Goal: Task Accomplishment & Management: Use online tool/utility

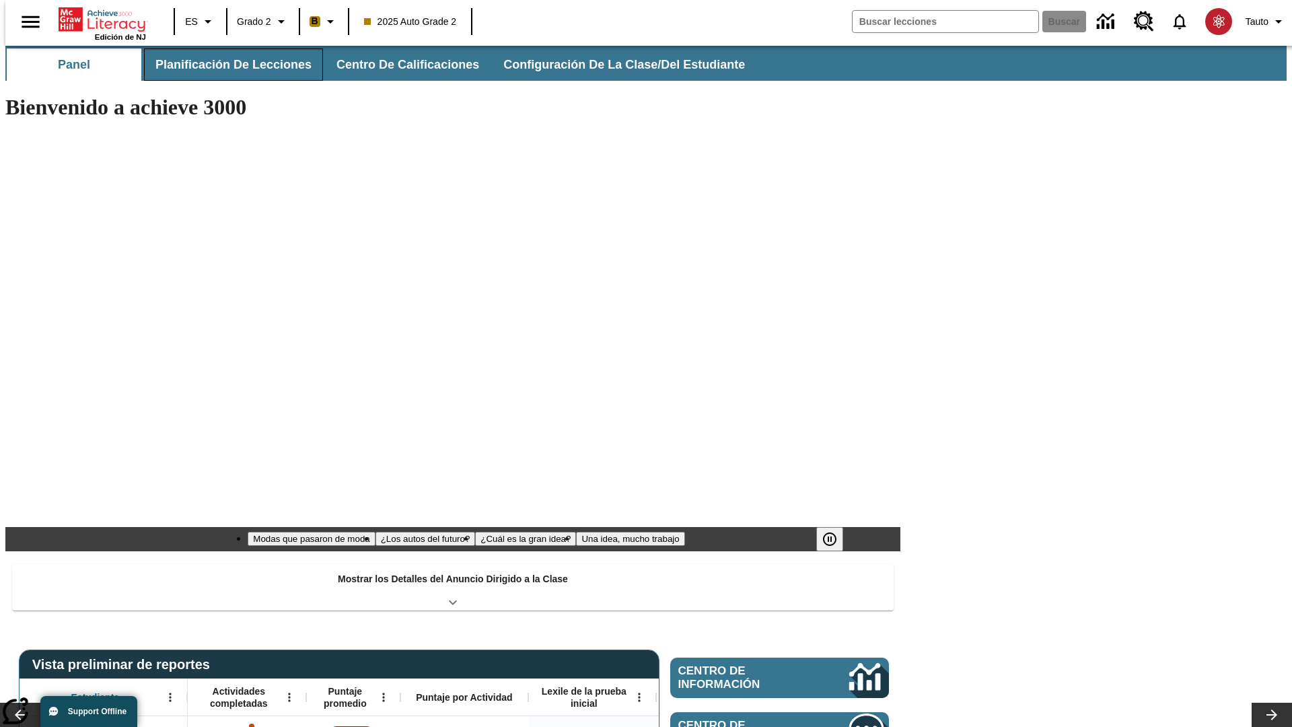
click at [225, 65] on span "Planificación de lecciones" at bounding box center [233, 64] width 156 height 15
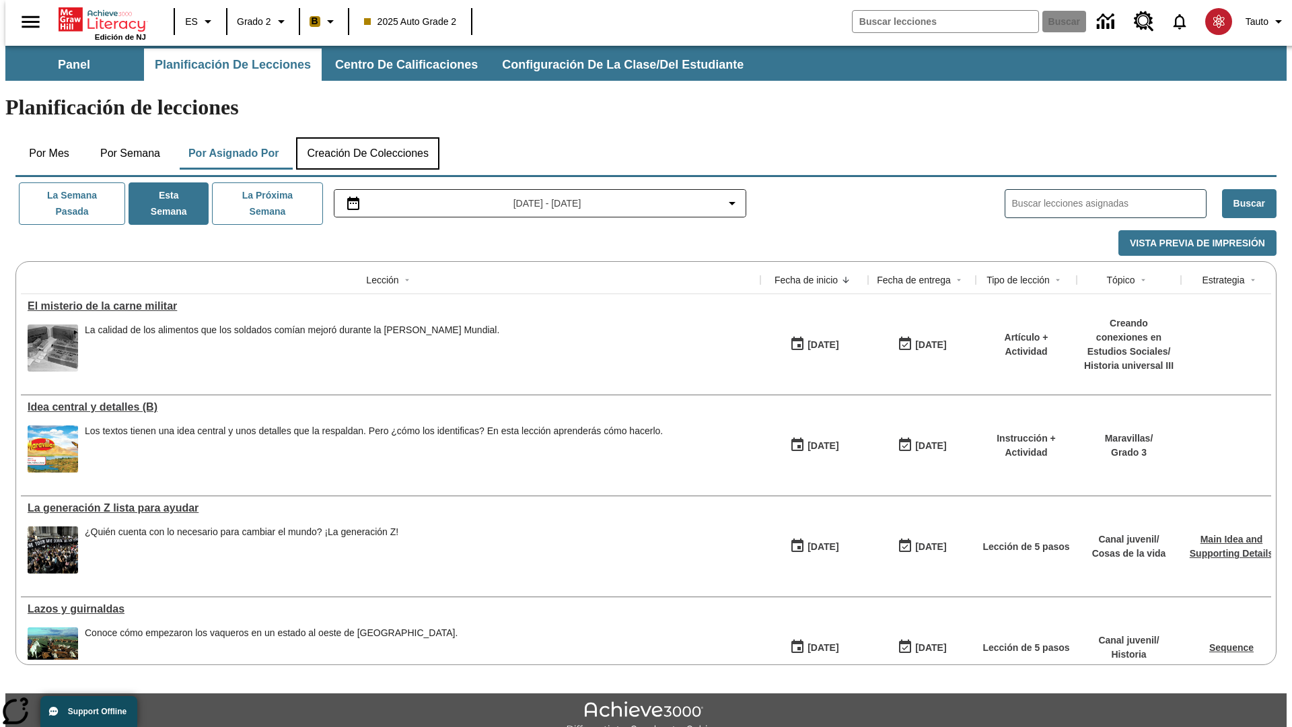
click at [367, 137] on button "Creación de colecciones" at bounding box center [367, 153] width 143 height 32
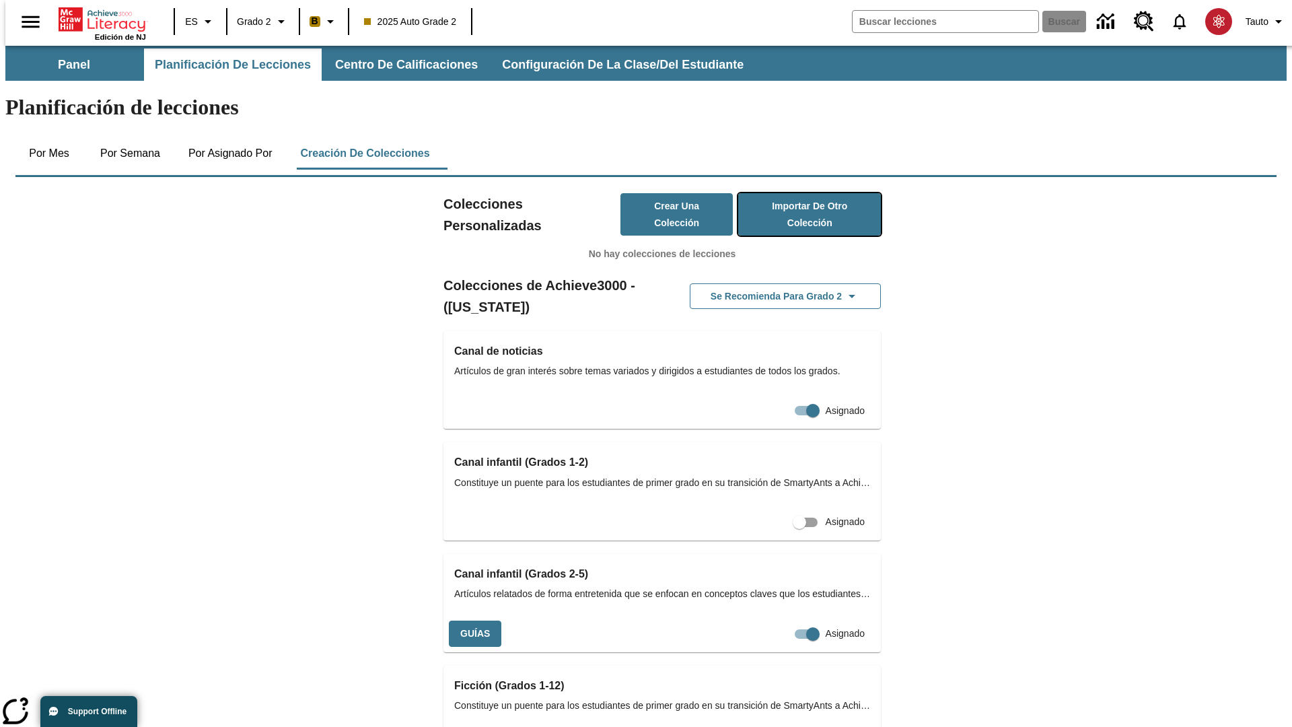
click at [790, 193] on button "Importar de otro Colección" at bounding box center [809, 214] width 143 height 42
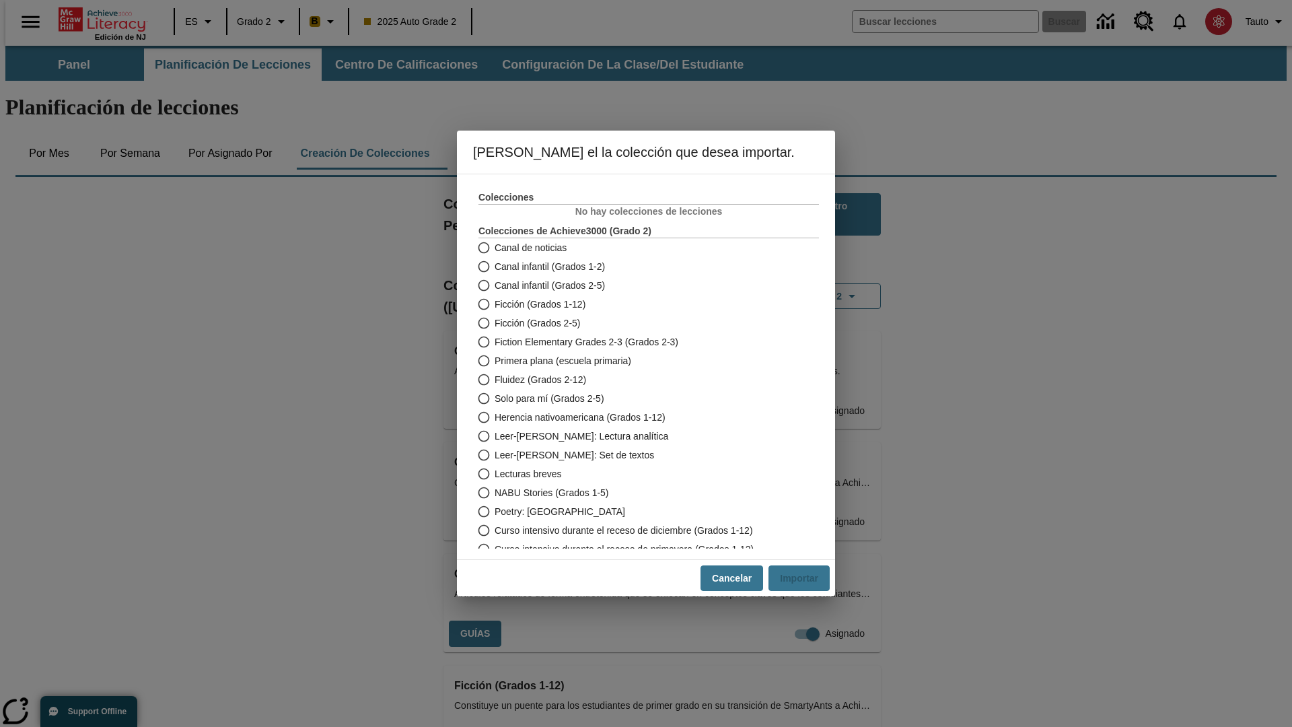
click at [639, 342] on span "Fiction Elementary Grades 2-3 (Grados 2-3)" at bounding box center [587, 342] width 184 height 14
click at [495, 342] on input "Fiction Elementary Grades 2-3 (Grados 2-3)" at bounding box center [483, 341] width 24 height 19
radio input "true"
click at [804, 578] on button "Importar" at bounding box center [798, 578] width 61 height 26
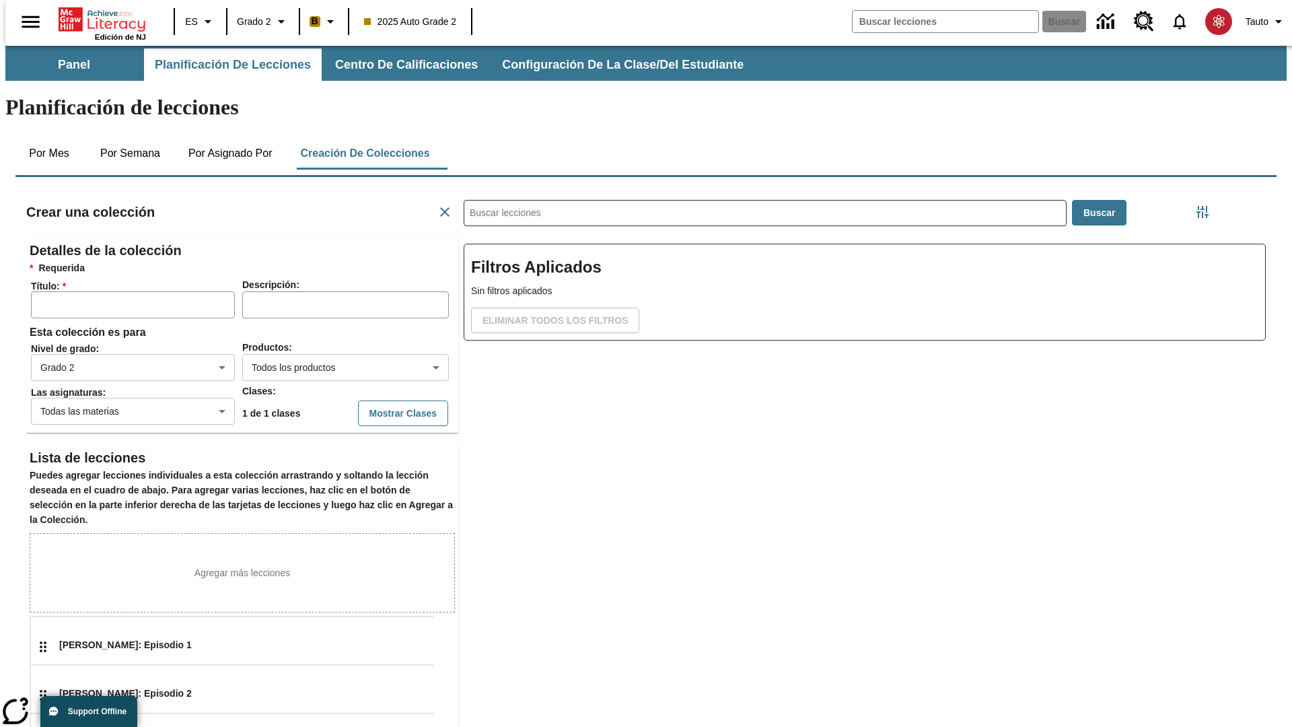
scroll to position [269, 404]
type input "CHbOQuvLSH"
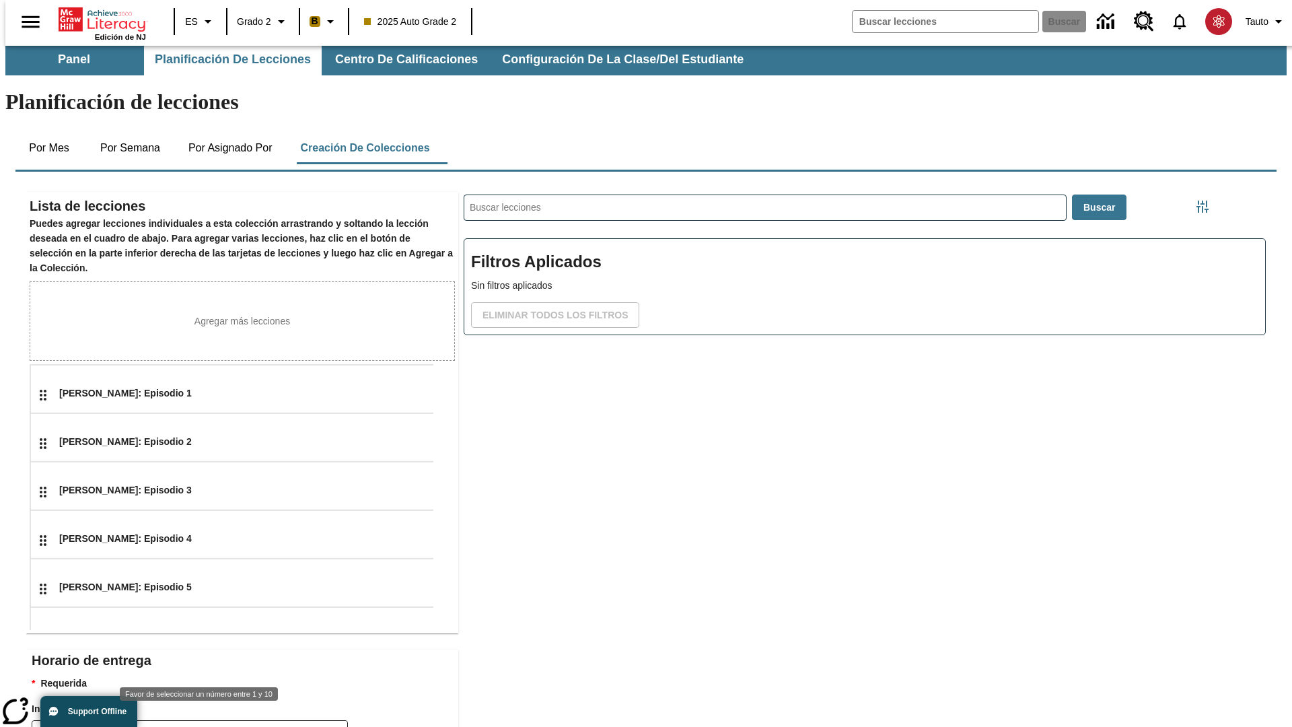
type input "2"
click at [340, 708] on body "Saltar al contenido principal Edición de NJ ES Grado 2 B 2025 Auto Grade 2 Busc…" at bounding box center [645, 462] width 1281 height 844
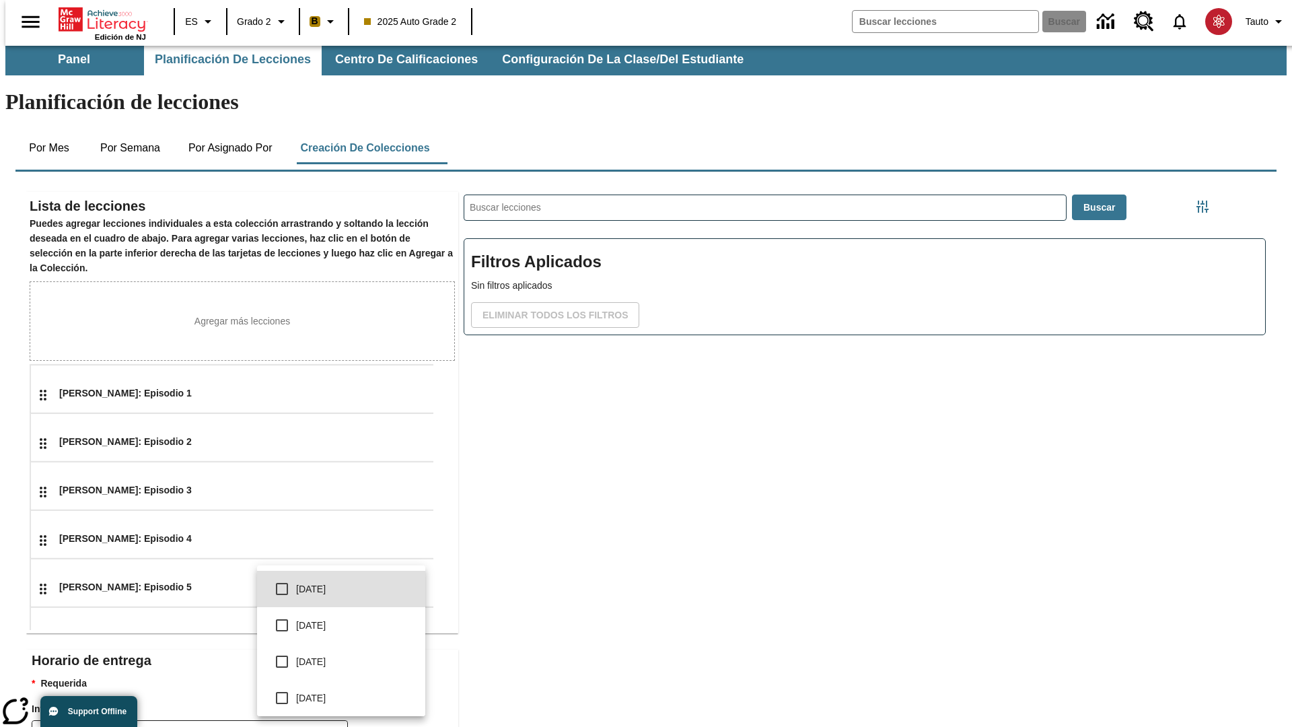
scroll to position [256, 0]
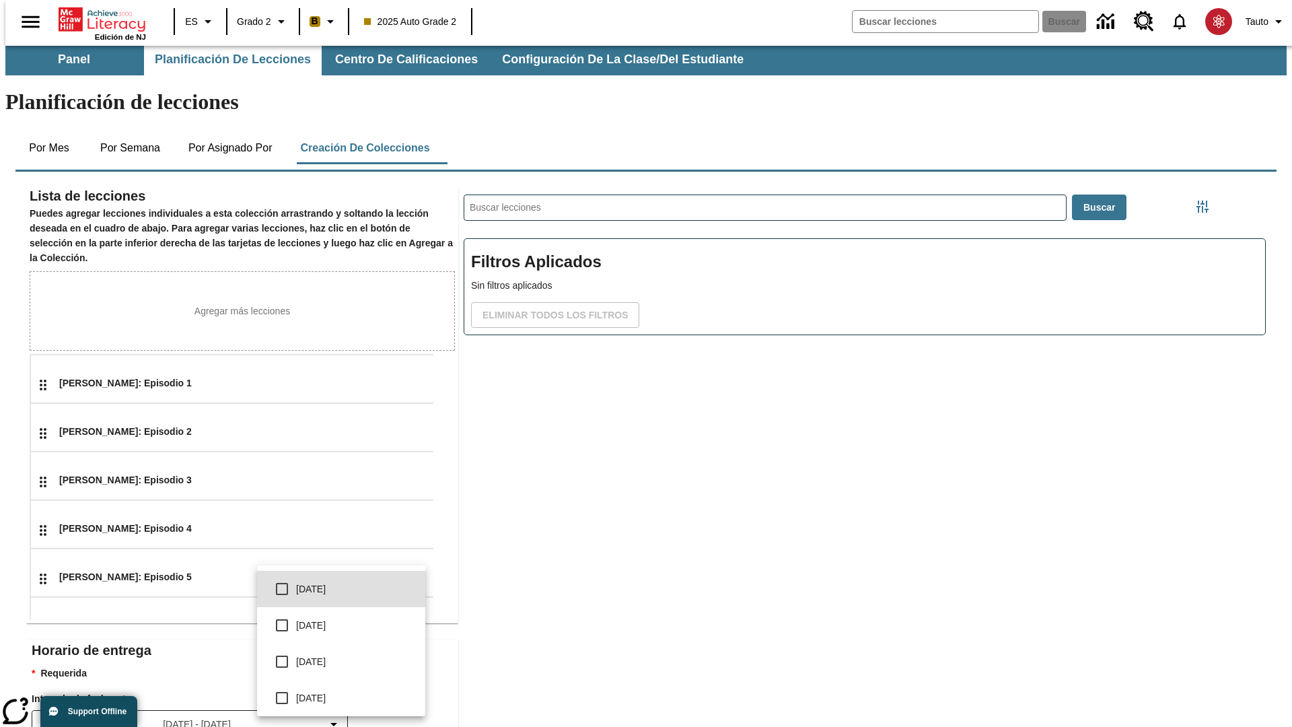
click at [282, 589] on input "checkbox" at bounding box center [282, 589] width 28 height 28
checkbox input "true"
type input "0"
